Goal: Find contact information: Find contact information

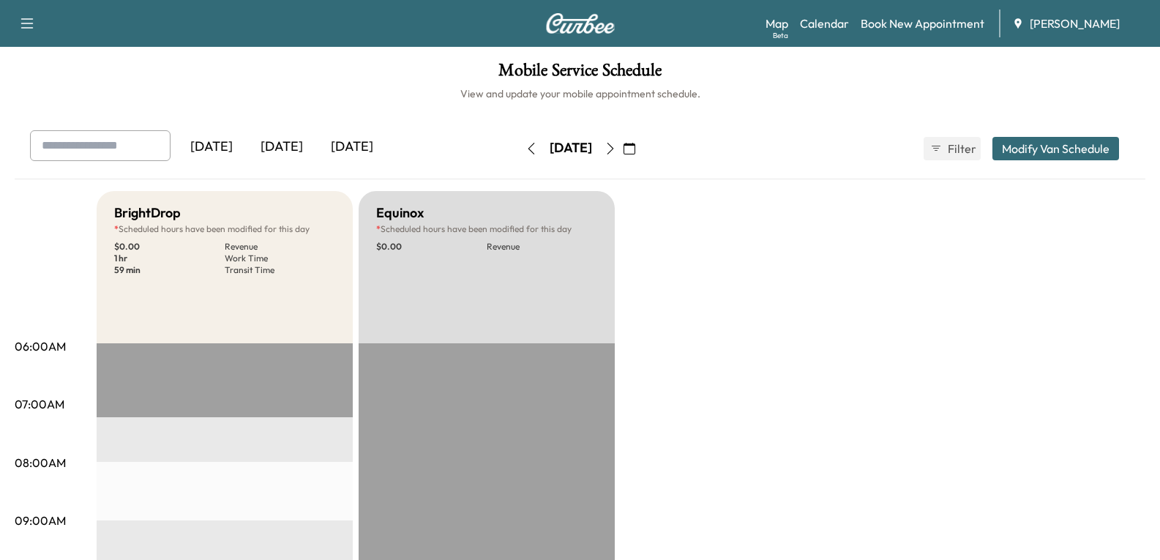
click at [282, 151] on div "[DATE]" at bounding box center [282, 147] width 70 height 34
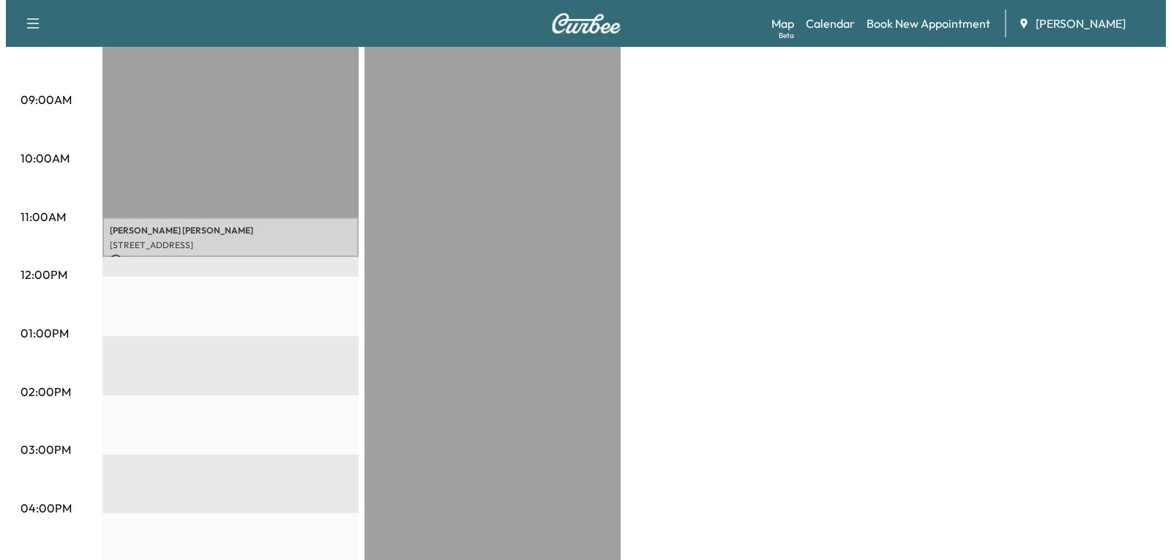
scroll to position [439, 0]
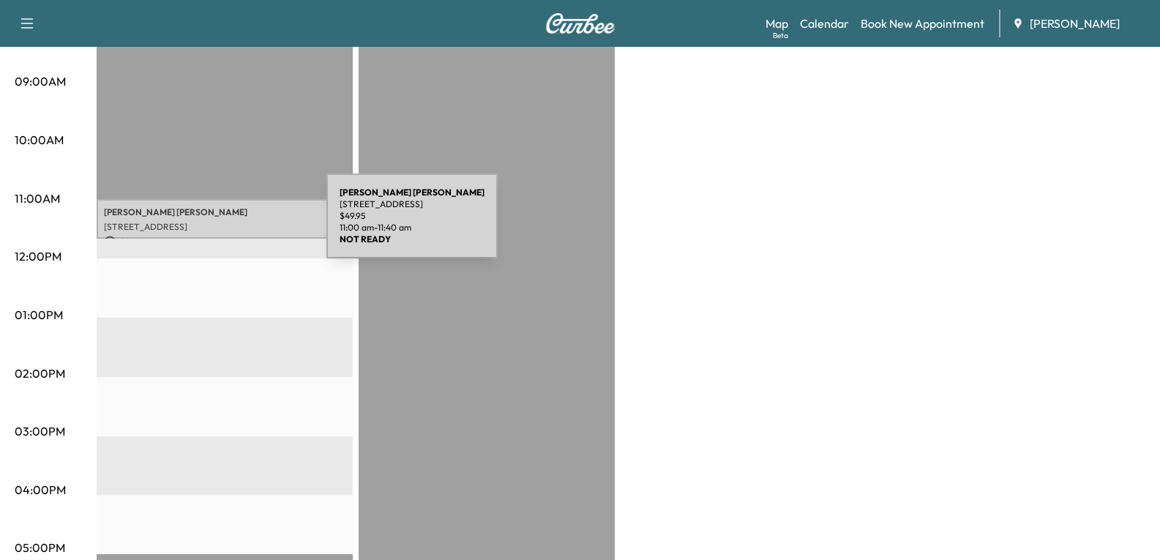
click at [217, 225] on p "[STREET_ADDRESS]" at bounding box center [224, 227] width 241 height 12
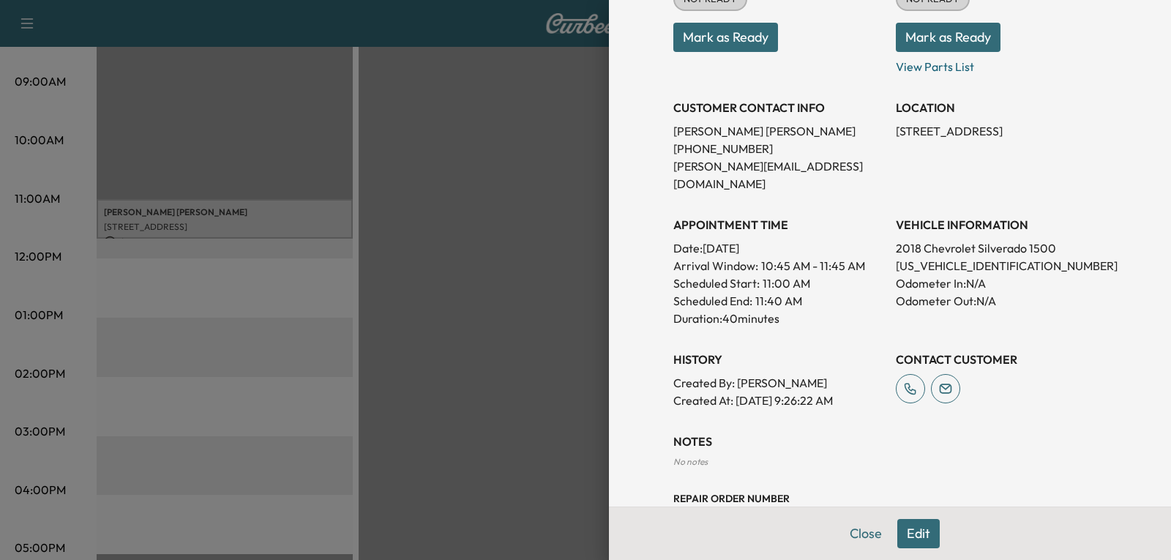
scroll to position [251, 0]
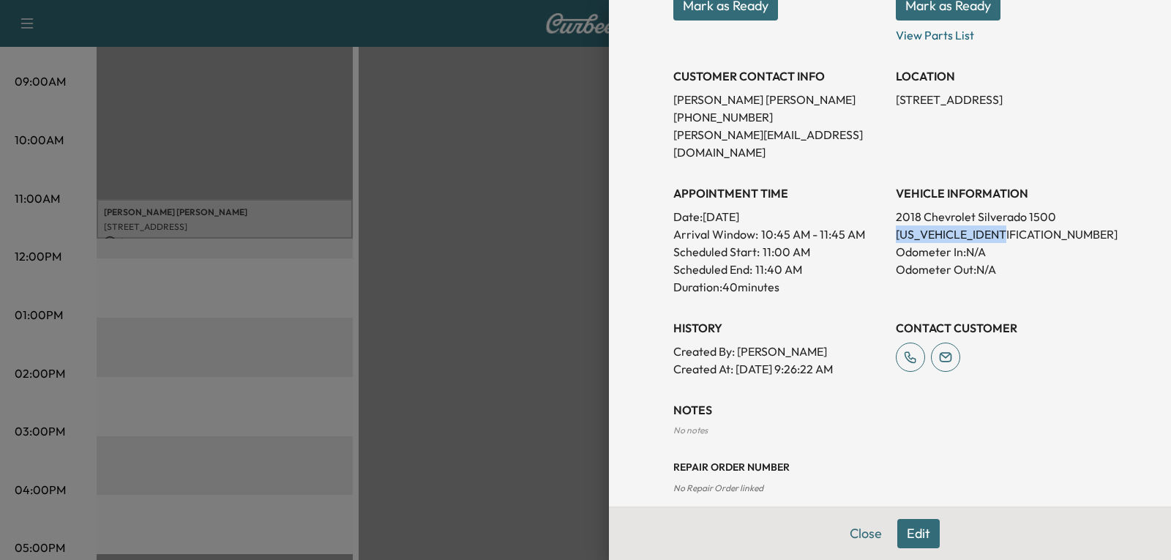
drag, startPoint x: 886, startPoint y: 214, endPoint x: 1022, endPoint y: 223, distance: 135.7
click at [1022, 225] on p "[US_VEHICLE_IDENTIFICATION_NUMBER]" at bounding box center [1001, 234] width 211 height 18
copy p "[US_VEHICLE_IDENTIFICATION_NUMBER]"
drag, startPoint x: 664, startPoint y: 115, endPoint x: 747, endPoint y: 116, distance: 82.7
click at [756, 116] on p "[PHONE_NUMBER]" at bounding box center [778, 117] width 211 height 18
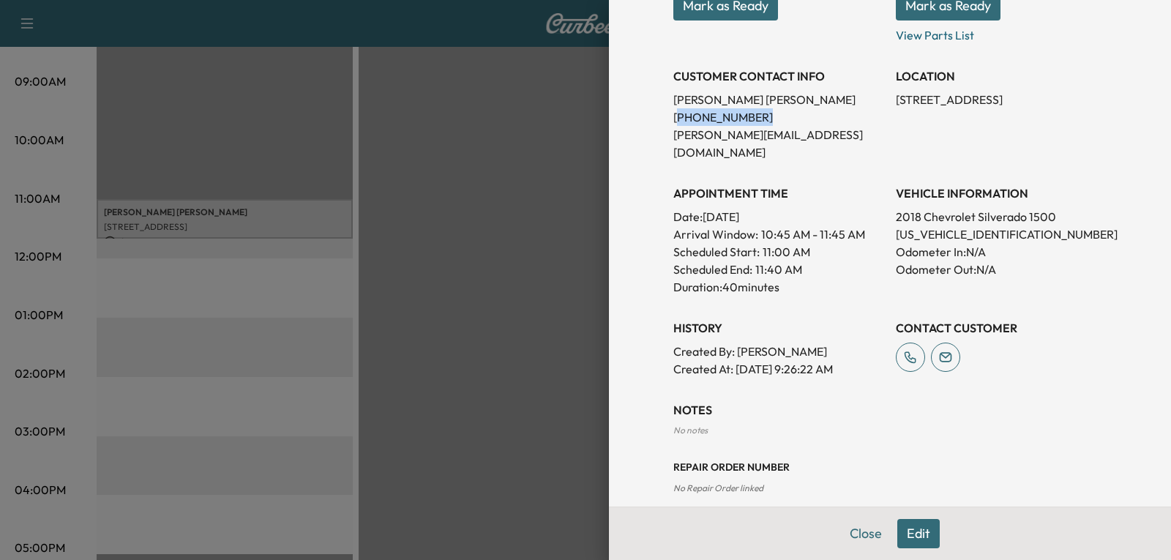
copy p "224) 580-5319"
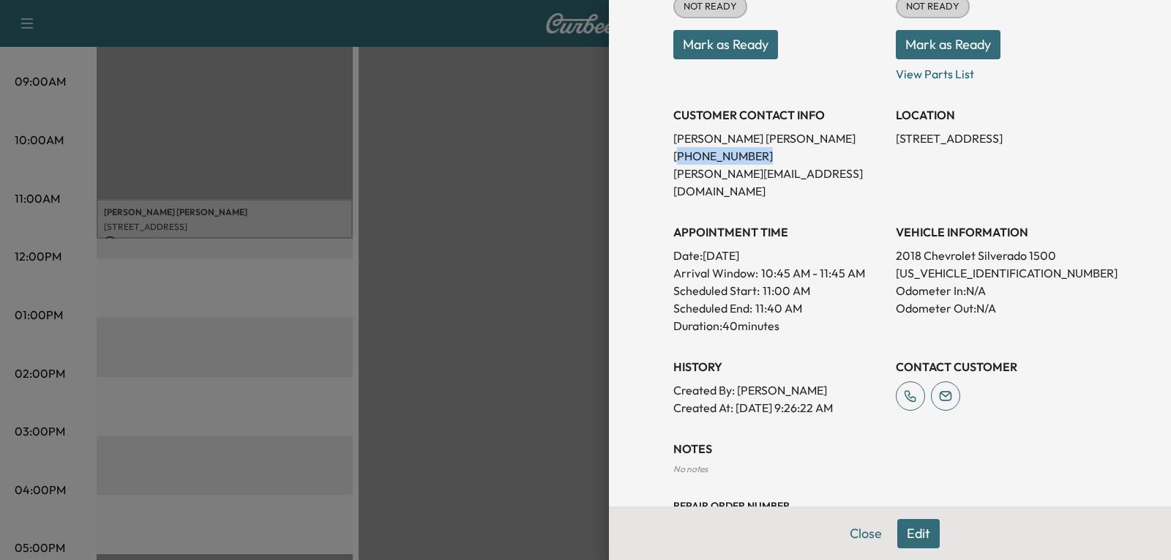
scroll to position [178, 0]
